Goal: Information Seeking & Learning: Learn about a topic

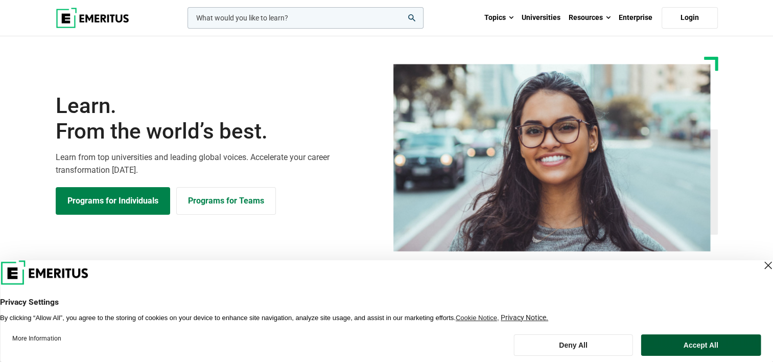
click at [688, 352] on button "Accept All" at bounding box center [701, 344] width 120 height 21
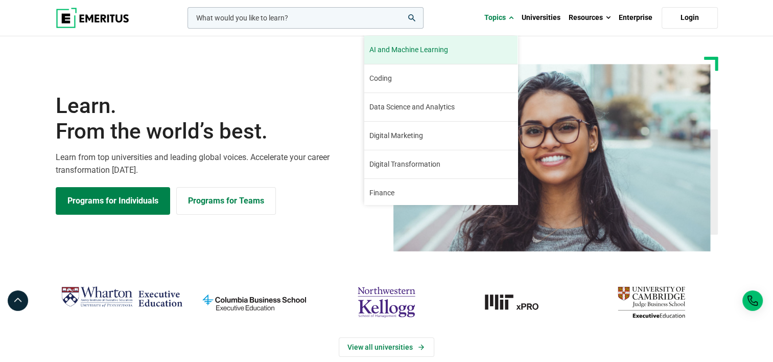
click at [428, 45] on span "AI and Machine Learning" at bounding box center [409, 49] width 79 height 11
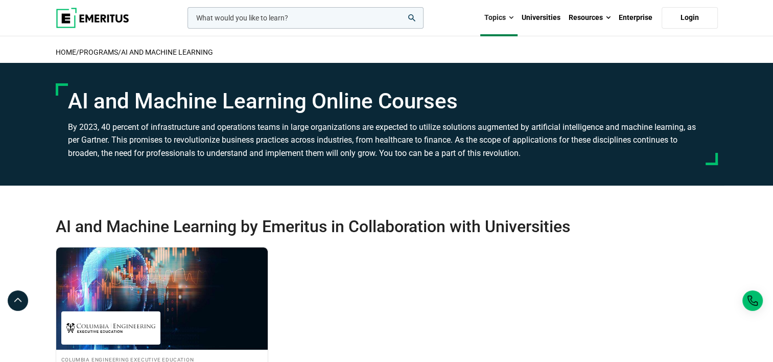
click at [262, 20] on input "woocommerce-product-search-field-0" at bounding box center [306, 17] width 236 height 21
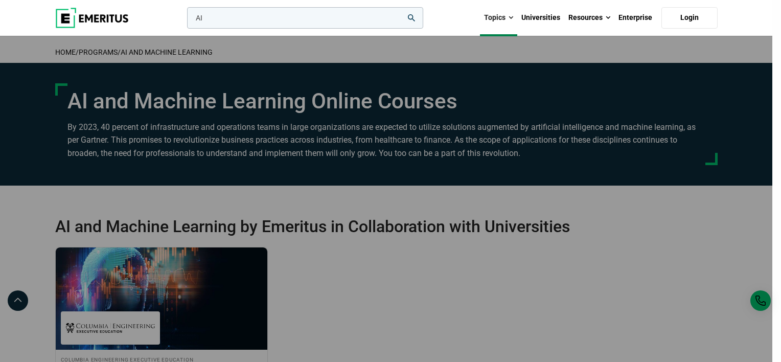
type input "AI"
click at [185, 20] on button "search" at bounding box center [185, 20] width 0 height 0
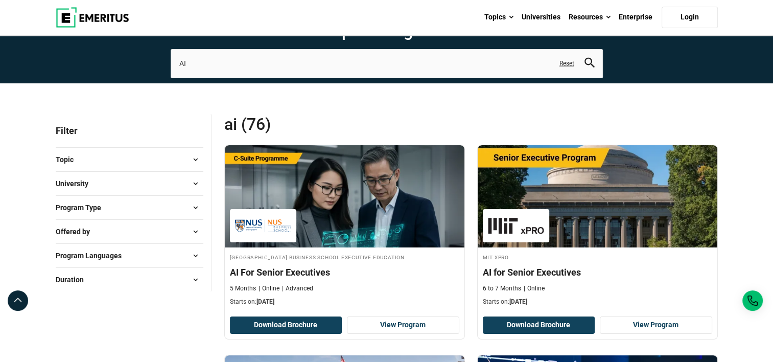
scroll to position [51, 0]
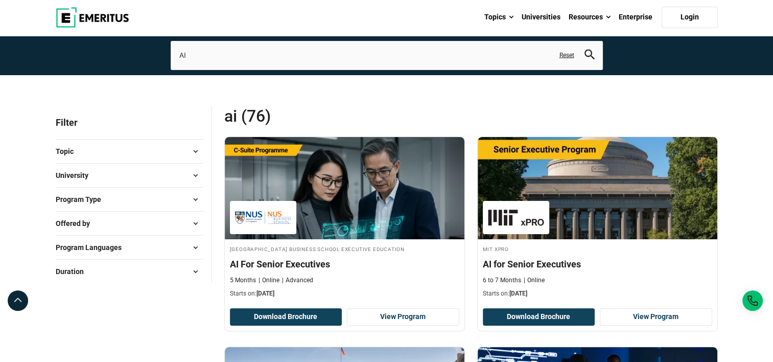
click at [166, 272] on button "Duration" at bounding box center [130, 271] width 148 height 15
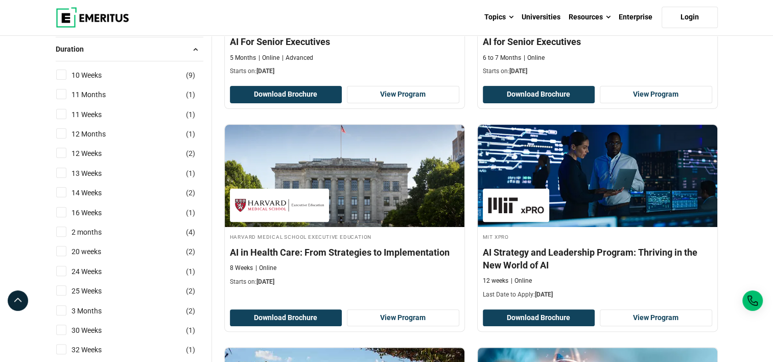
scroll to position [281, 0]
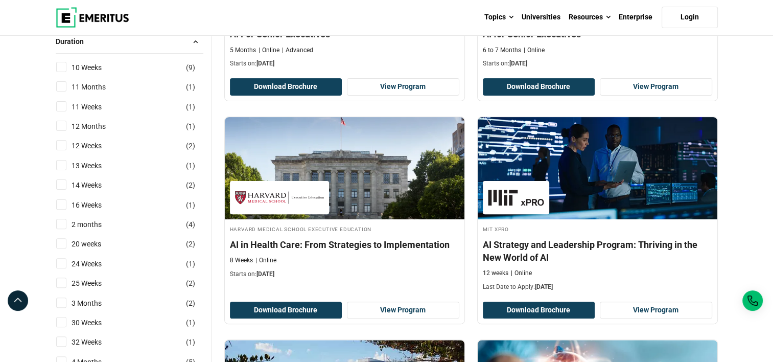
click at [61, 223] on input "2 months ( 4 )" at bounding box center [61, 224] width 10 height 10
checkbox input "true"
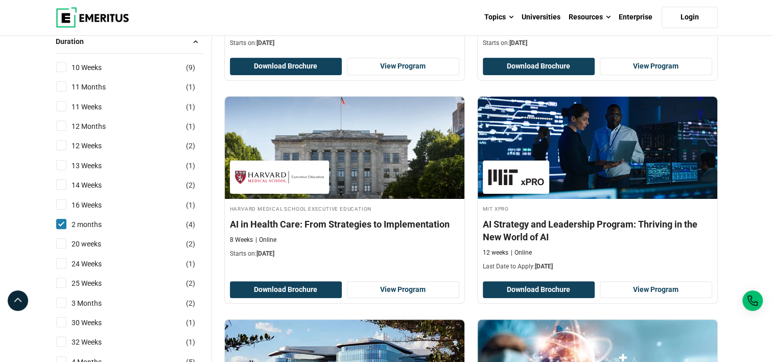
click at [63, 301] on input "3 Months ( 2 )" at bounding box center [61, 302] width 10 height 10
checkbox input "true"
click at [61, 106] on input "11 Weeks ( 1 )" at bounding box center [61, 106] width 10 height 10
checkbox input "true"
click at [62, 63] on input "10 Weeks ( 9 )" at bounding box center [61, 67] width 10 height 10
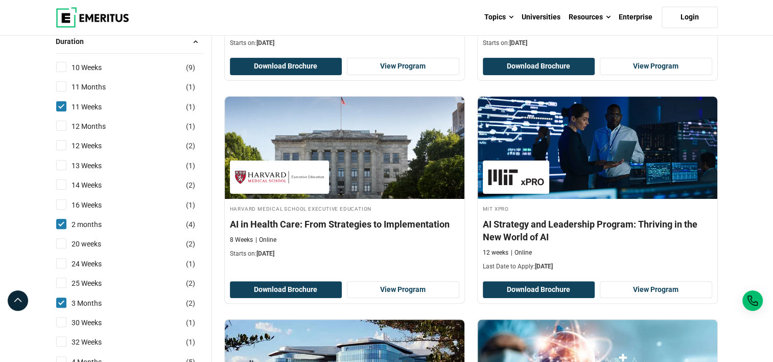
checkbox input "true"
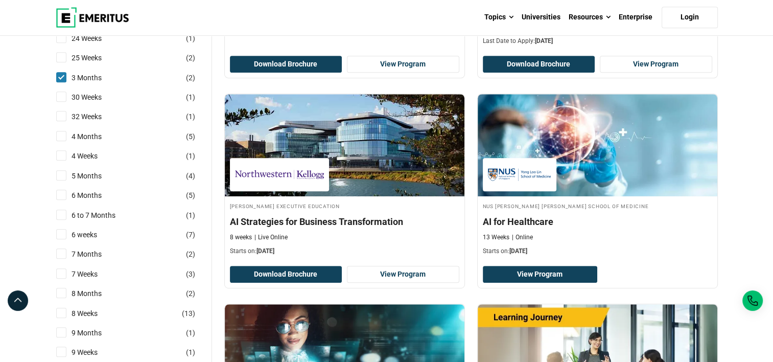
scroll to position [507, 0]
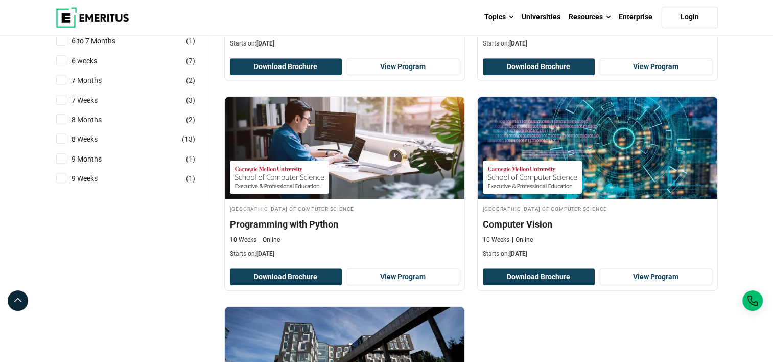
scroll to position [723, 0]
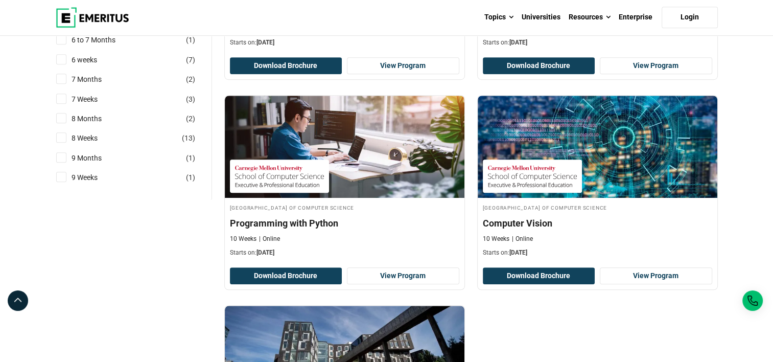
click at [61, 176] on input "9 Weeks ( 1 )" at bounding box center [61, 177] width 10 height 10
checkbox input "true"
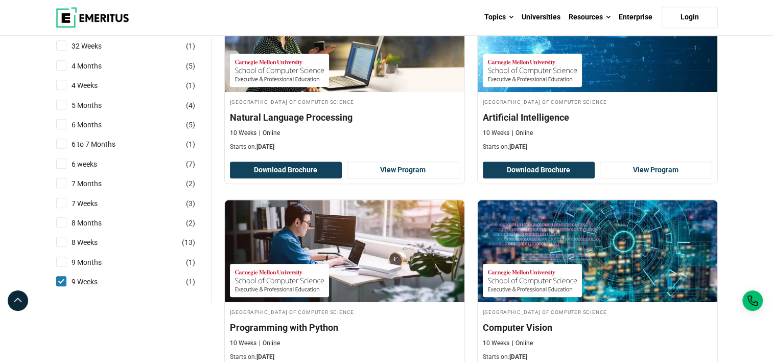
scroll to position [619, 0]
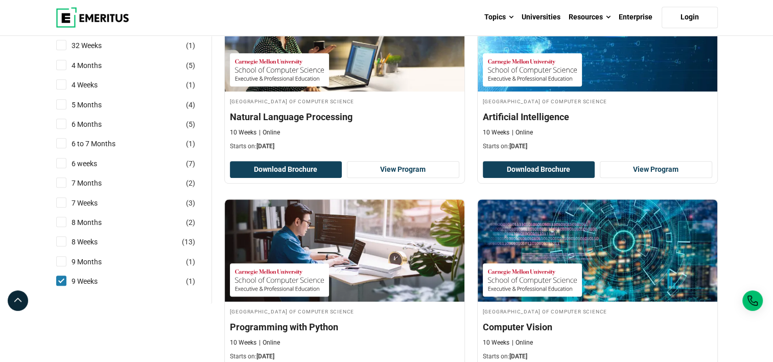
click at [64, 243] on input "8 Weeks ( 13 )" at bounding box center [61, 241] width 10 height 10
checkbox input "true"
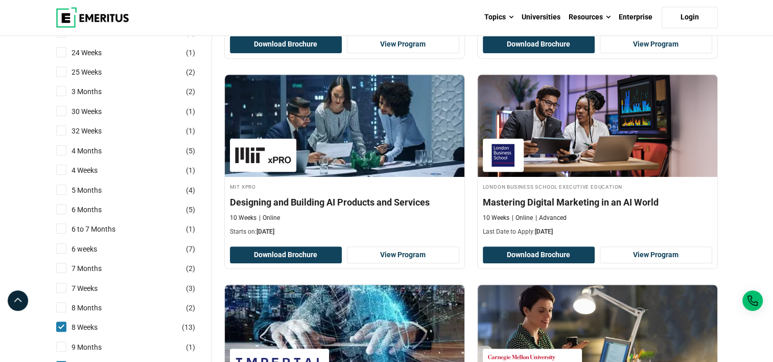
scroll to position [534, 0]
click at [95, 246] on link "6 weeks" at bounding box center [95, 248] width 46 height 11
checkbox input "true"
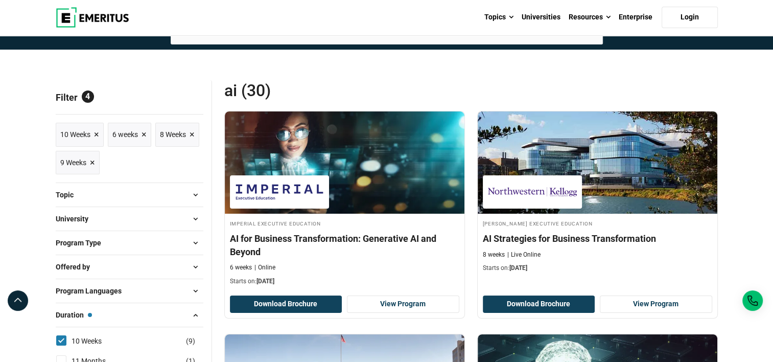
scroll to position [76, 0]
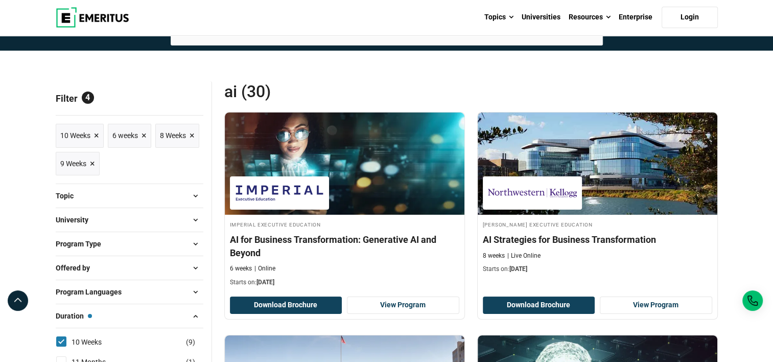
click at [95, 246] on span "Program Type" at bounding box center [83, 243] width 54 height 11
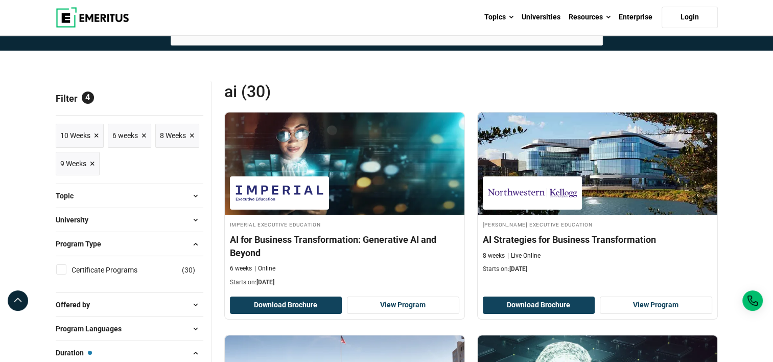
click at [95, 246] on span "Program Type" at bounding box center [83, 243] width 54 height 11
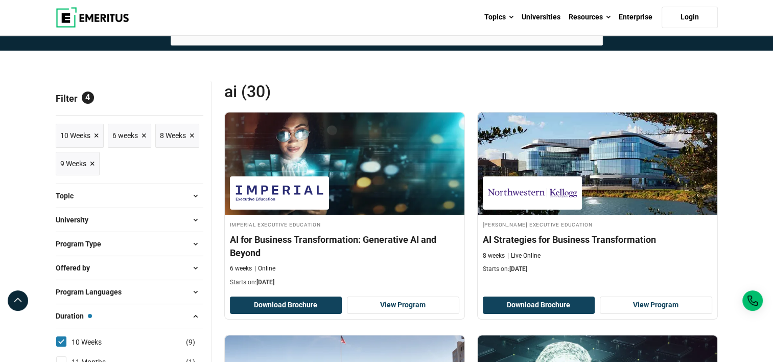
click at [99, 268] on button "Offered by" at bounding box center [130, 267] width 148 height 15
click at [108, 288] on span "Program Languages" at bounding box center [93, 291] width 74 height 11
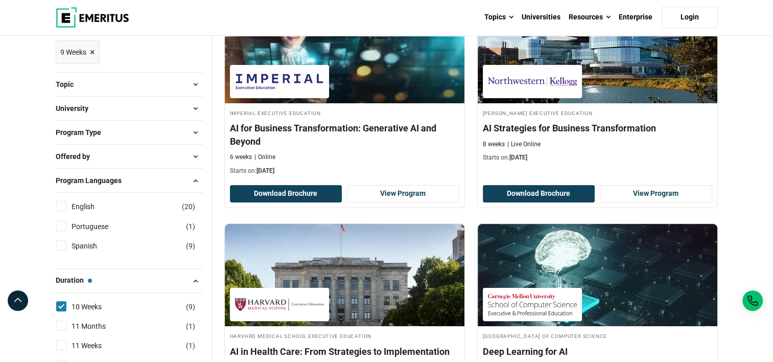
scroll to position [186, 0]
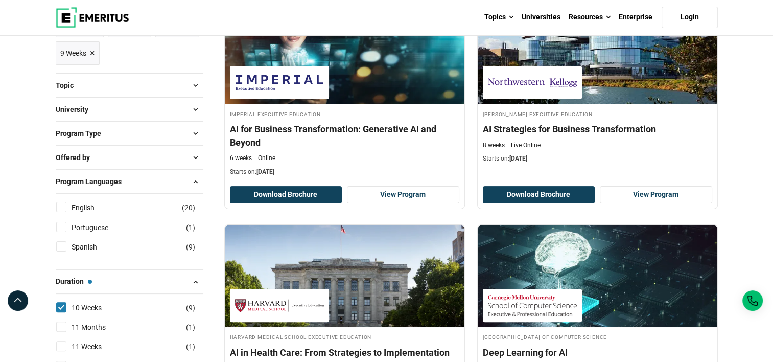
click at [63, 206] on input "English ( 20 )" at bounding box center [61, 207] width 10 height 10
checkbox input "true"
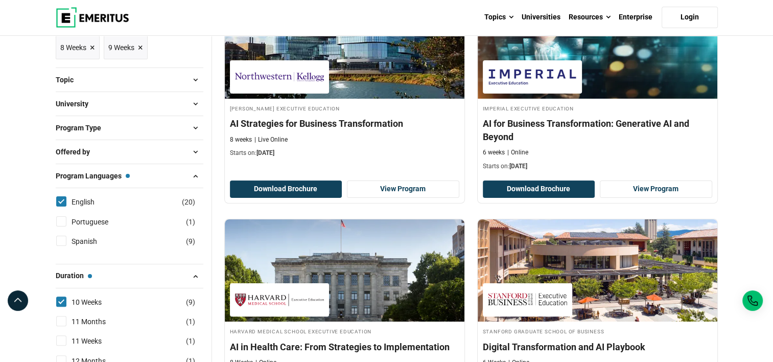
scroll to position [192, 0]
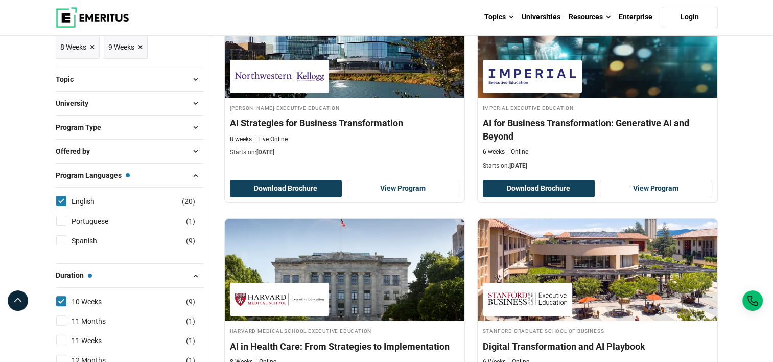
click at [116, 81] on button "Topic" at bounding box center [130, 79] width 148 height 15
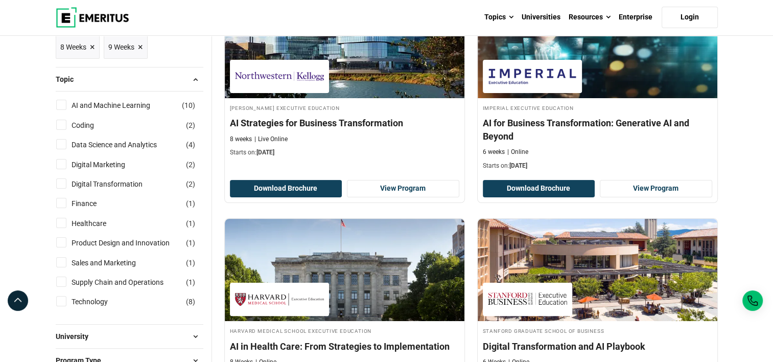
click at [116, 81] on button "Topic" at bounding box center [130, 79] width 148 height 15
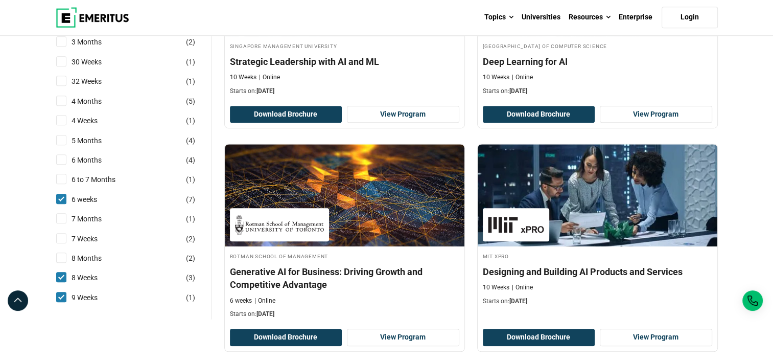
scroll to position [699, 0]
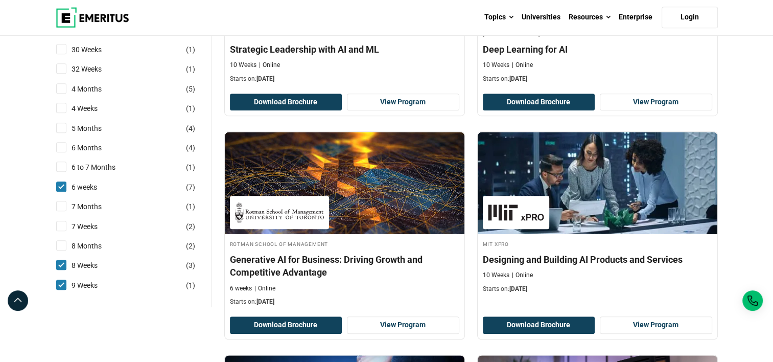
click at [58, 223] on input "7 Weeks ( 2 )" at bounding box center [61, 226] width 10 height 10
checkbox input "true"
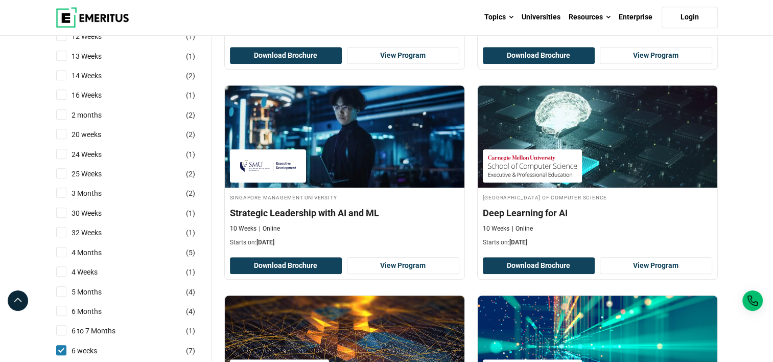
scroll to position [541, 0]
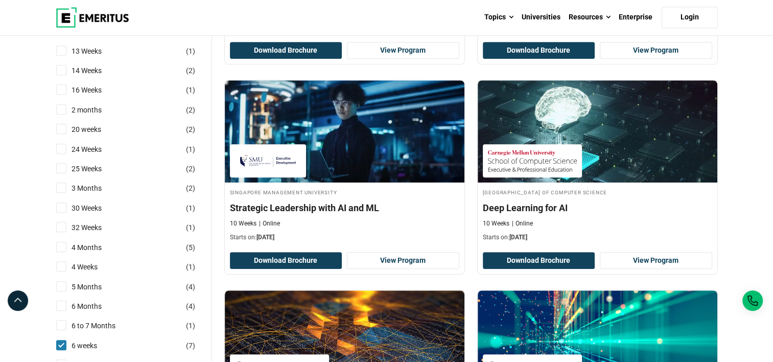
click at [58, 266] on input "4 Weeks ( 1 )" at bounding box center [61, 266] width 10 height 10
checkbox input "true"
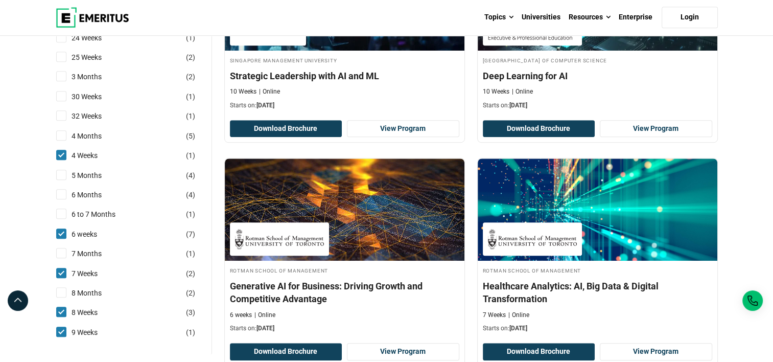
scroll to position [653, 0]
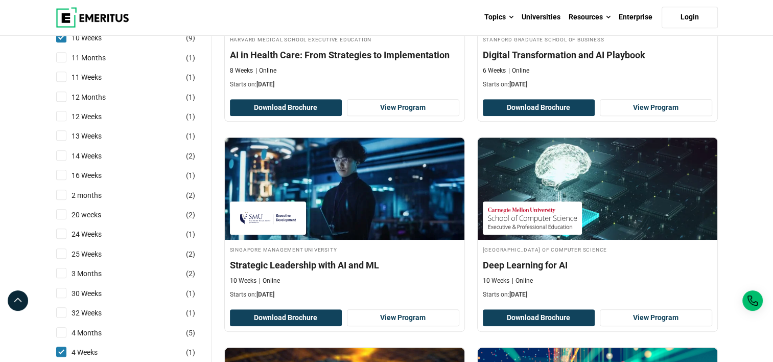
scroll to position [485, 0]
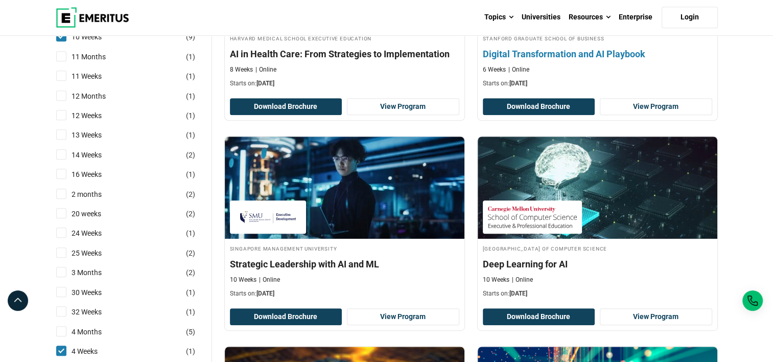
click at [605, 65] on div "6 Weeks Online" at bounding box center [597, 69] width 229 height 9
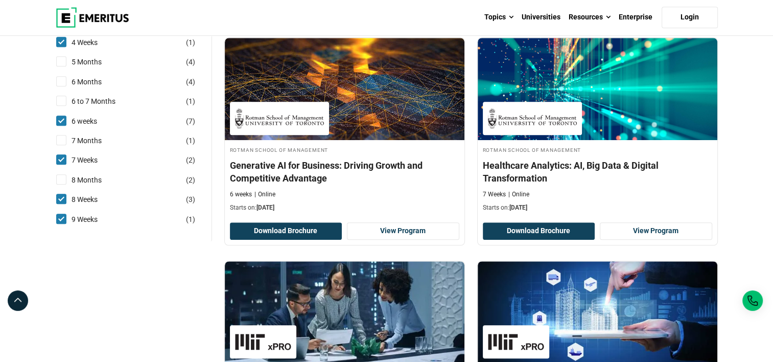
scroll to position [793, 0]
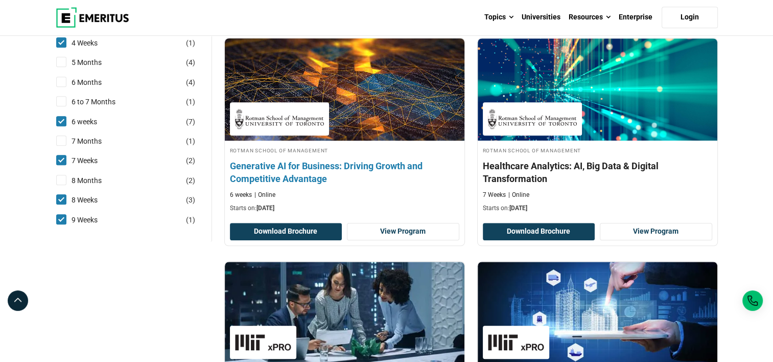
click at [382, 167] on h4 "Generative AI for Business: Driving Growth and Competitive Advantage" at bounding box center [344, 172] width 229 height 26
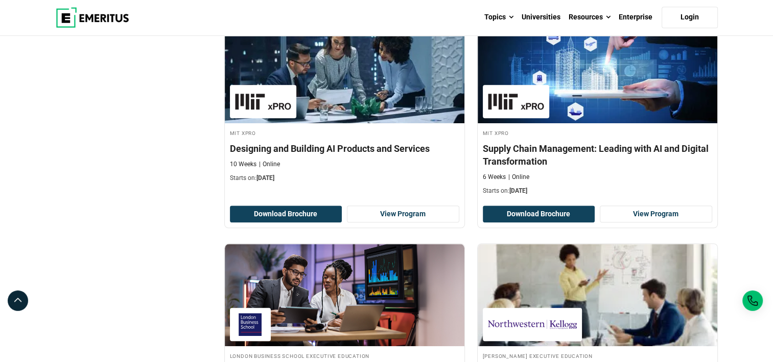
scroll to position [1034, 0]
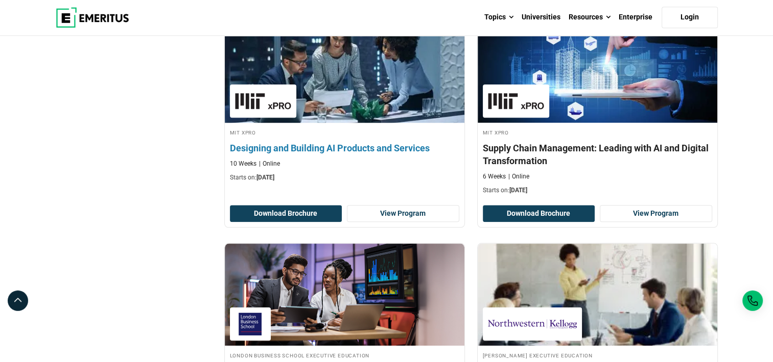
click at [381, 153] on div "MIT xPRO Designing and Building AI Products and Services 10 Weeks Online Starts…" at bounding box center [345, 155] width 240 height 54
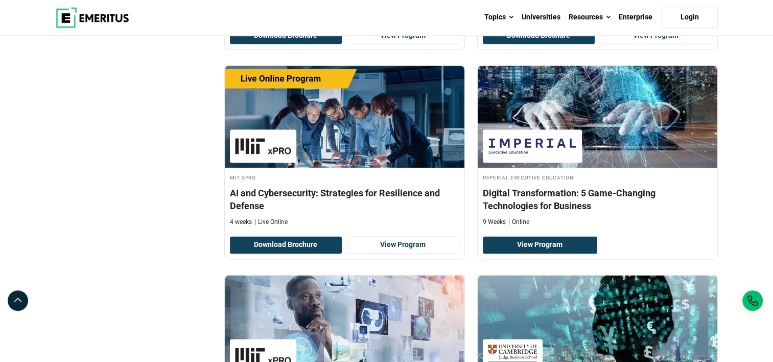
scroll to position [1422, 0]
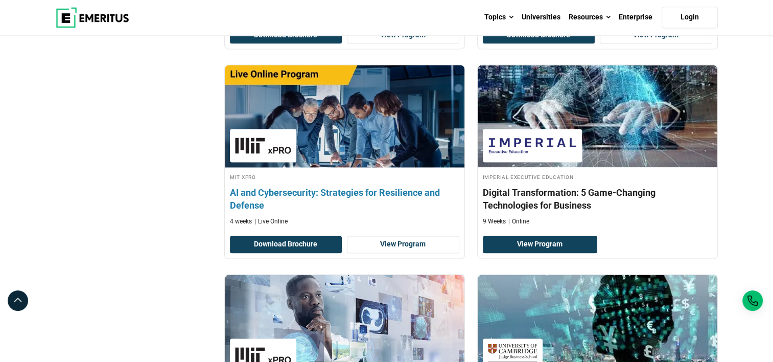
click at [404, 193] on h4 "AI and Cybersecurity: Strategies for Resilience and Defense" at bounding box center [344, 199] width 229 height 26
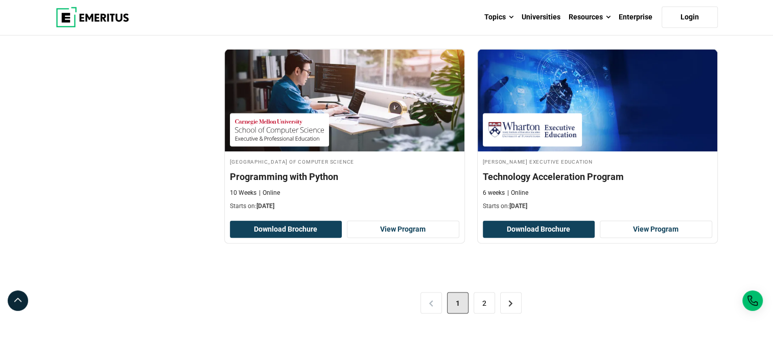
scroll to position [2082, 0]
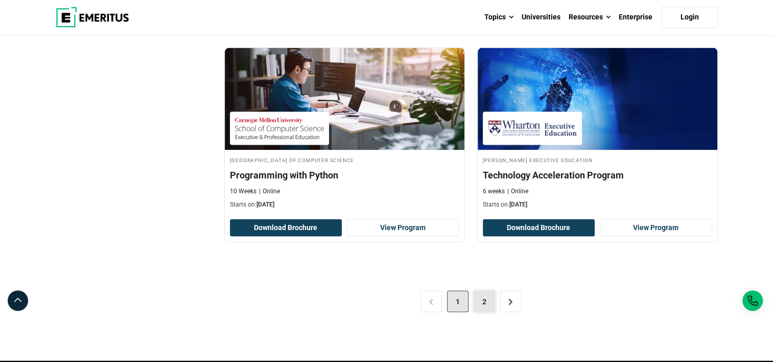
click at [485, 296] on link "2" at bounding box center [484, 301] width 21 height 21
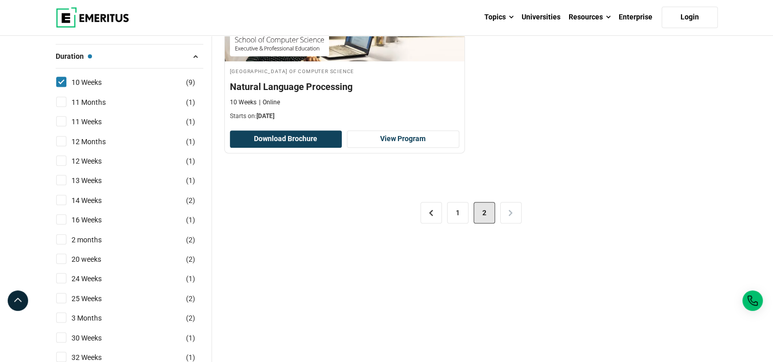
scroll to position [441, 0]
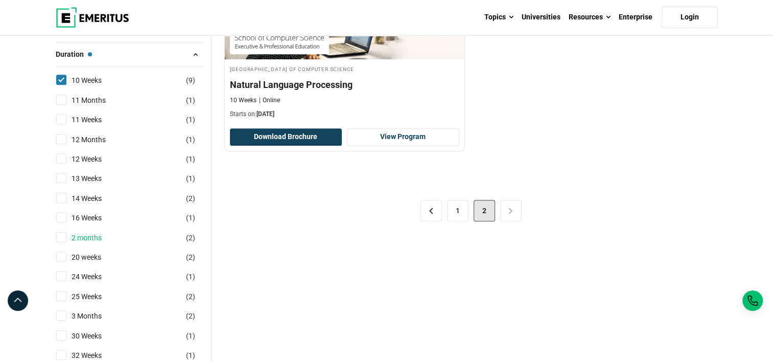
click at [93, 236] on link "2 months" at bounding box center [97, 237] width 51 height 11
checkbox input "true"
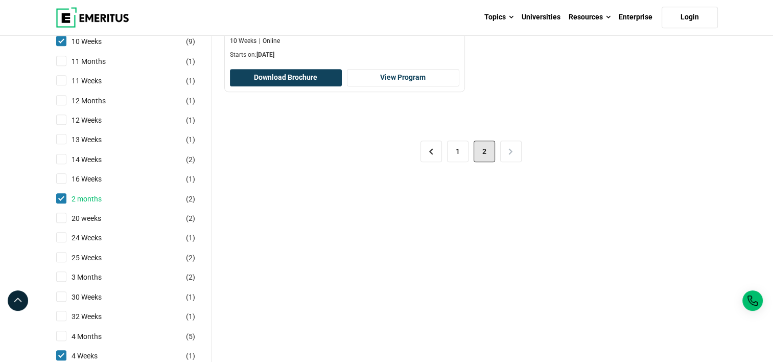
scroll to position [478, 0]
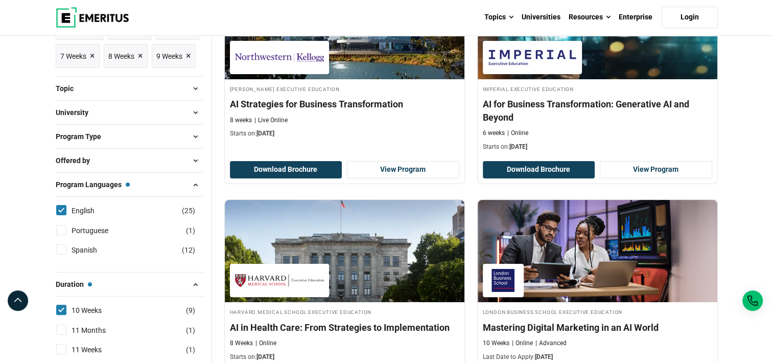
scroll to position [228, 0]
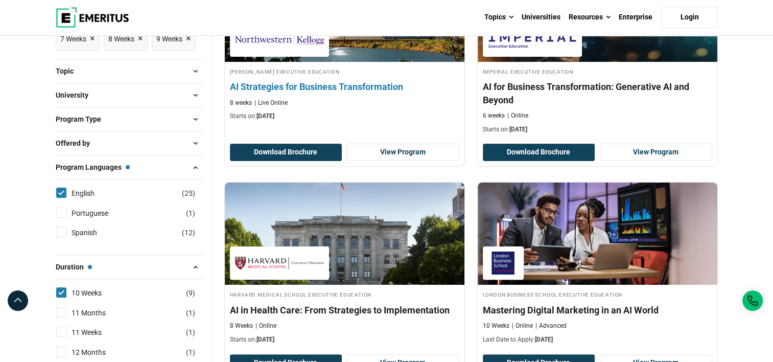
click at [391, 82] on h4 "AI Strategies for Business Transformation" at bounding box center [344, 86] width 229 height 13
